Goal: Check status: Check status

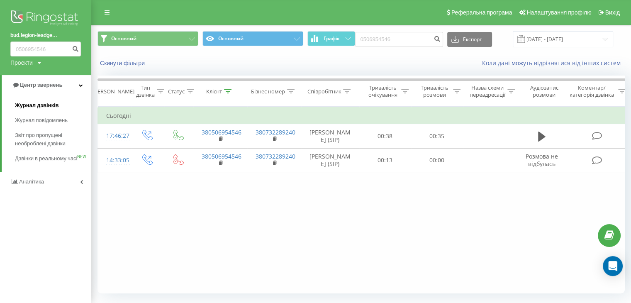
click at [38, 107] on span "Журнал дзвінків" at bounding box center [37, 105] width 44 height 8
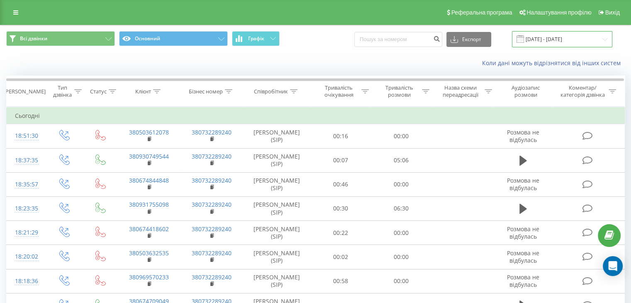
click at [548, 36] on input "[DATE] - [DATE]" at bounding box center [562, 39] width 100 height 16
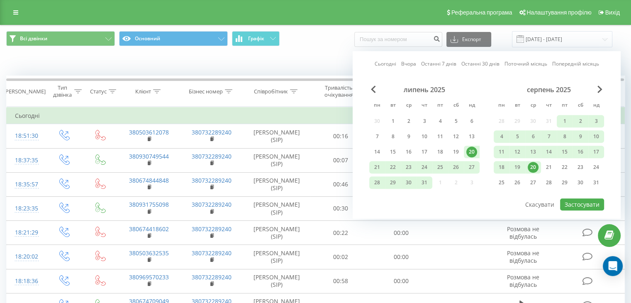
click at [531, 167] on div "20" at bounding box center [532, 167] width 11 height 11
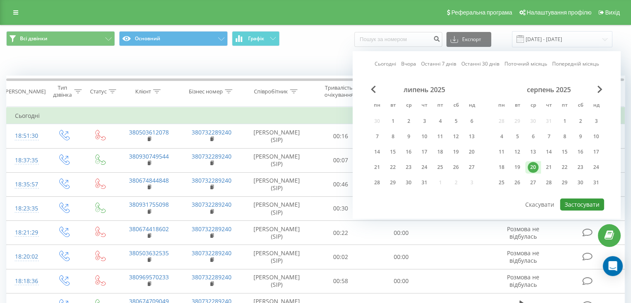
click at [570, 202] on button "Застосувати" at bounding box center [582, 204] width 44 height 12
type input "[DATE] - [DATE]"
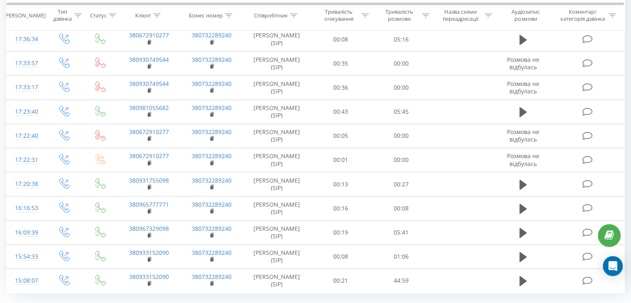
scroll to position [444, 0]
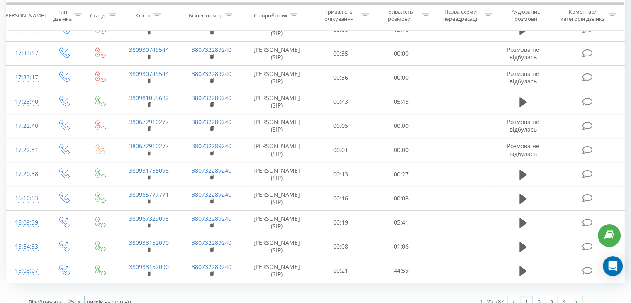
click at [69, 297] on div "25" at bounding box center [71, 301] width 7 height 8
click at [72, 286] on span "100" at bounding box center [73, 290] width 10 height 8
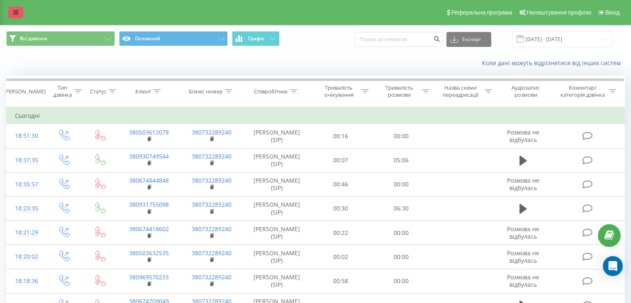
click at [16, 11] on icon at bounding box center [15, 13] width 5 height 6
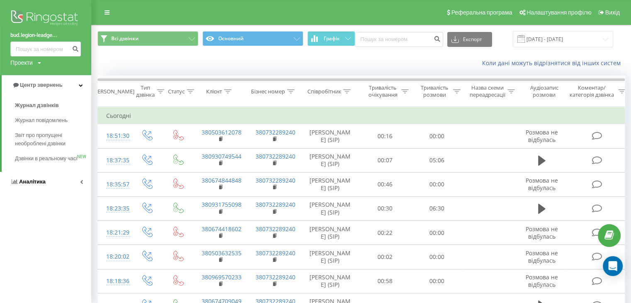
click at [15, 184] on icon at bounding box center [15, 181] width 6 height 5
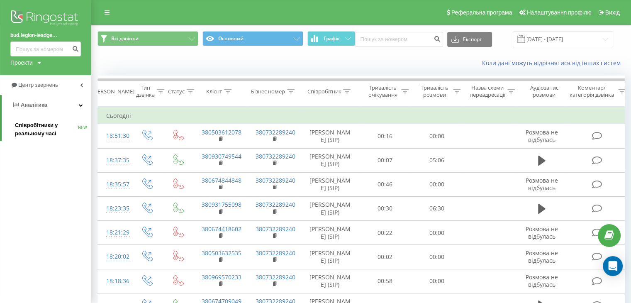
click at [32, 133] on span "Співробітники у реальному часі" at bounding box center [46, 129] width 63 height 17
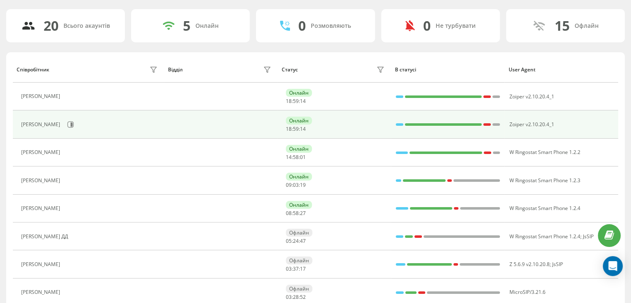
scroll to position [49, 0]
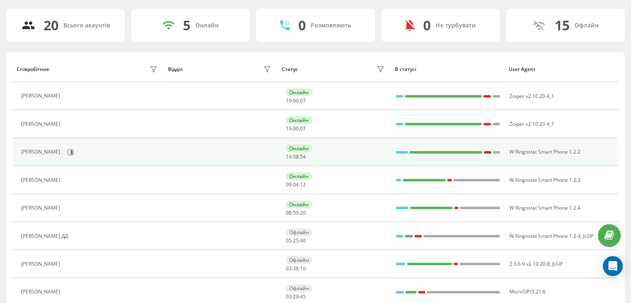
scroll to position [52, 0]
